Goal: Information Seeking & Learning: Learn about a topic

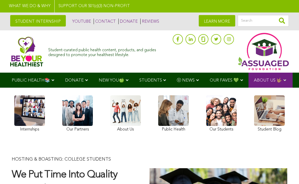
click at [126, 110] on link at bounding box center [125, 114] width 31 height 38
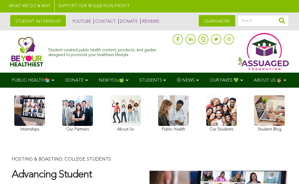
click at [172, 122] on link at bounding box center [173, 114] width 31 height 38
